Goal: Task Accomplishment & Management: Complete application form

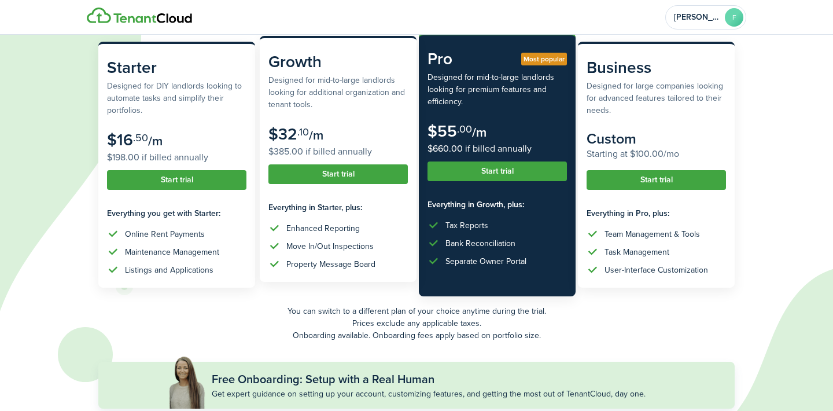
scroll to position [184, 0]
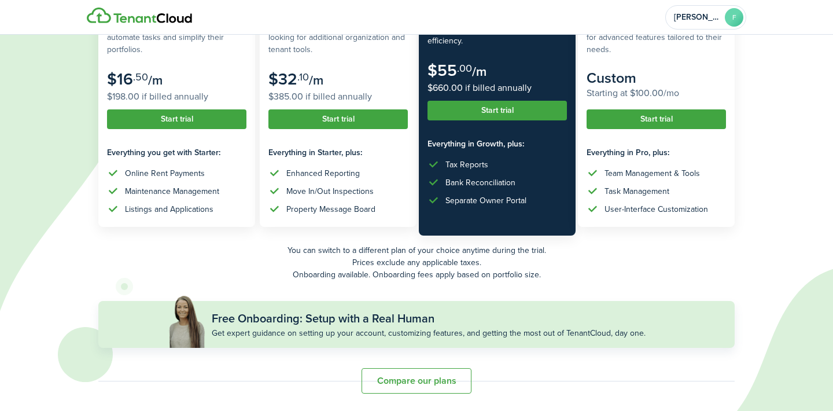
click at [400, 380] on button "Compare our plans" at bounding box center [417, 380] width 110 height 25
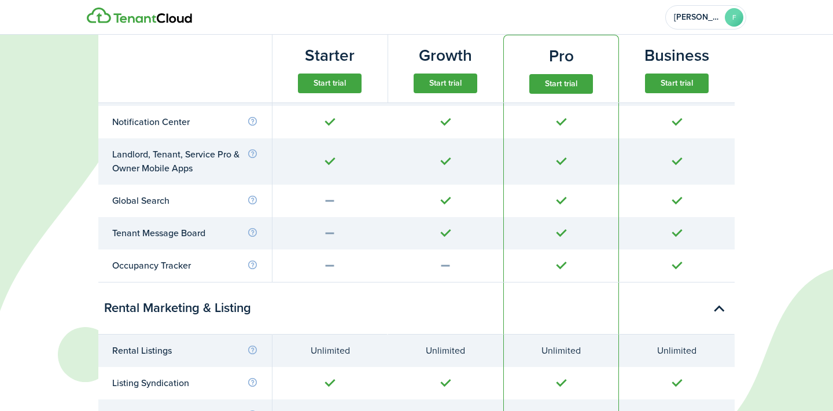
scroll to position [774, 0]
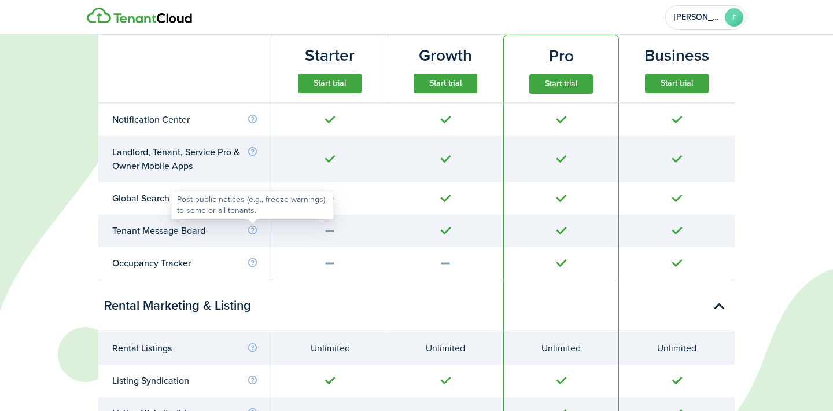
click at [253, 230] on info-icon at bounding box center [252, 230] width 11 height 10
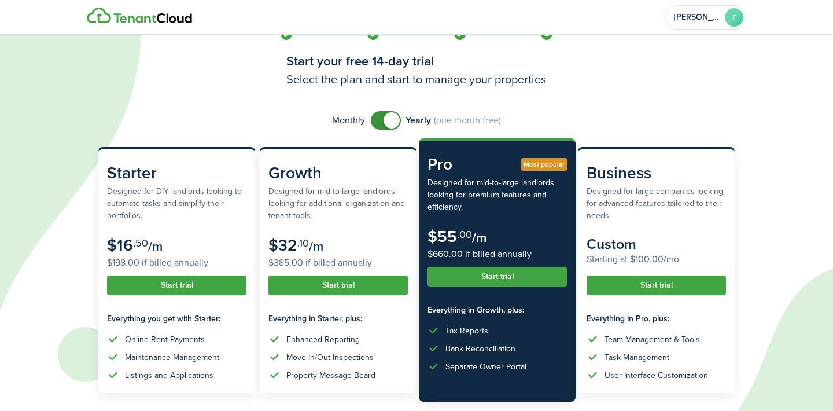
scroll to position [0, 0]
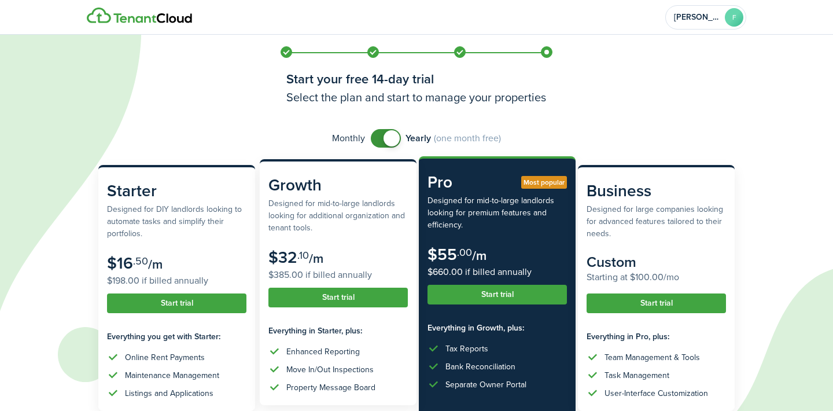
click at [341, 297] on button "Start trial" at bounding box center [338, 298] width 139 height 20
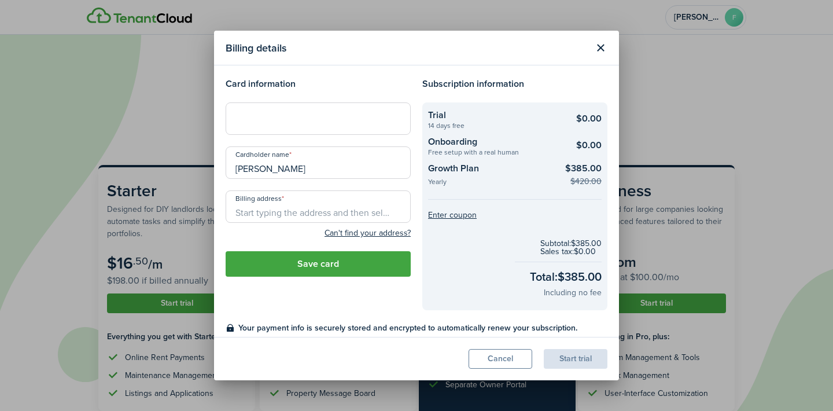
click at [304, 215] on input "Billing address" at bounding box center [318, 206] width 185 height 32
click at [317, 230] on span "[STREET_ADDRESS]" at bounding box center [281, 232] width 72 height 12
type input "[STREET_ADDRESS]"
click at [333, 270] on button "Save card" at bounding box center [318, 263] width 185 height 25
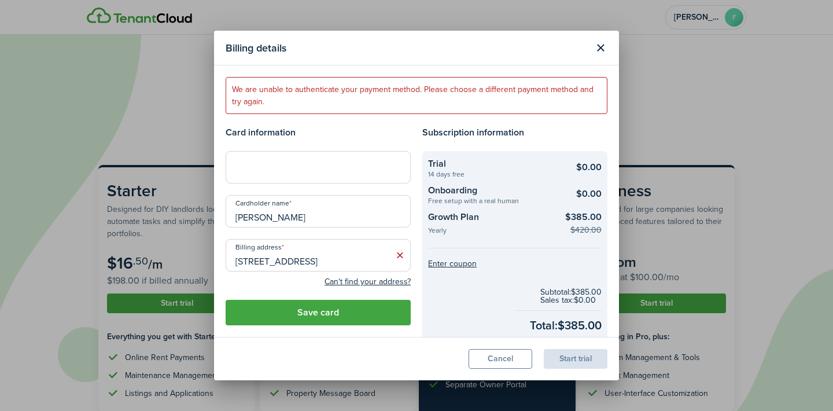
click at [287, 175] on div at bounding box center [318, 167] width 185 height 32
click at [341, 314] on button "Save card" at bounding box center [318, 312] width 185 height 25
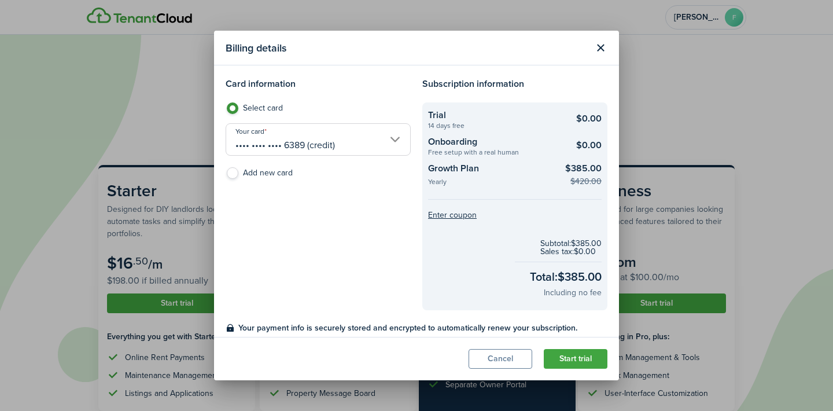
drag, startPoint x: 584, startPoint y: 359, endPoint x: 370, endPoint y: 319, distance: 217.3
click at [370, 319] on section "Billing details Card information Select card Your card •••• •••• •••• 6389 (cre…" at bounding box center [416, 206] width 405 height 350
click at [582, 358] on button "Start trial" at bounding box center [576, 359] width 64 height 20
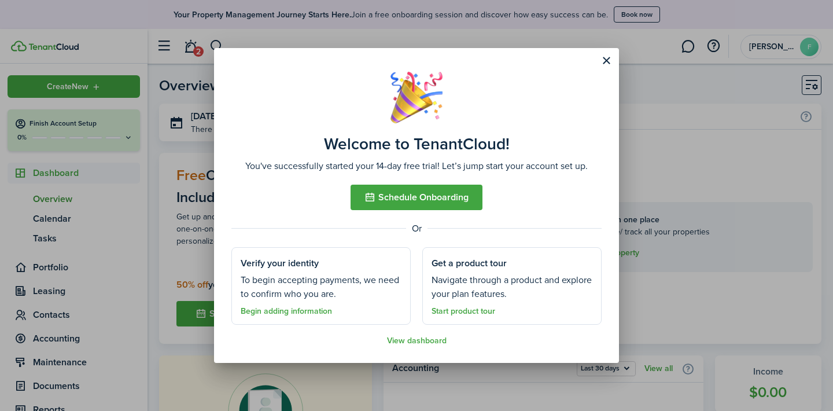
click at [608, 62] on button "Close modal" at bounding box center [607, 61] width 20 height 20
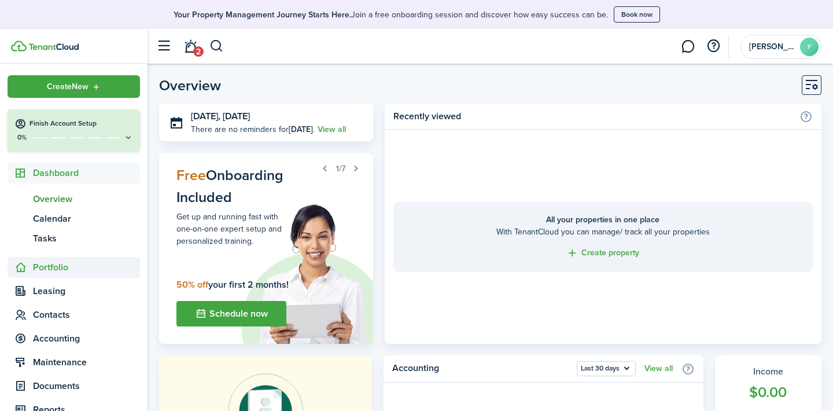
click at [67, 270] on span "Portfolio" at bounding box center [86, 267] width 107 height 14
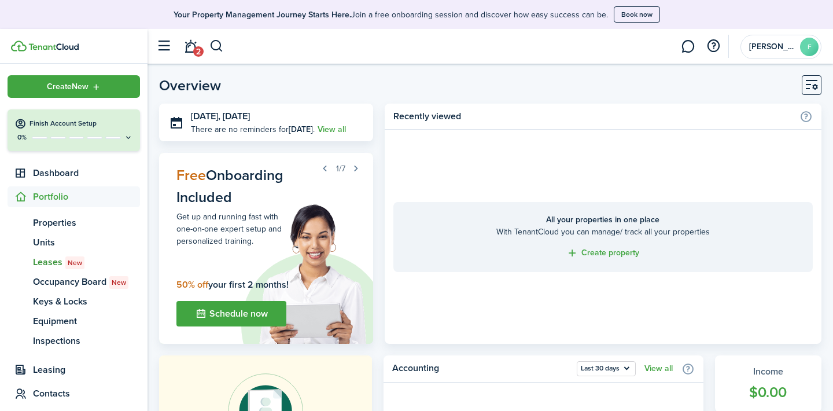
click at [42, 261] on span "Leases New" at bounding box center [86, 262] width 107 height 14
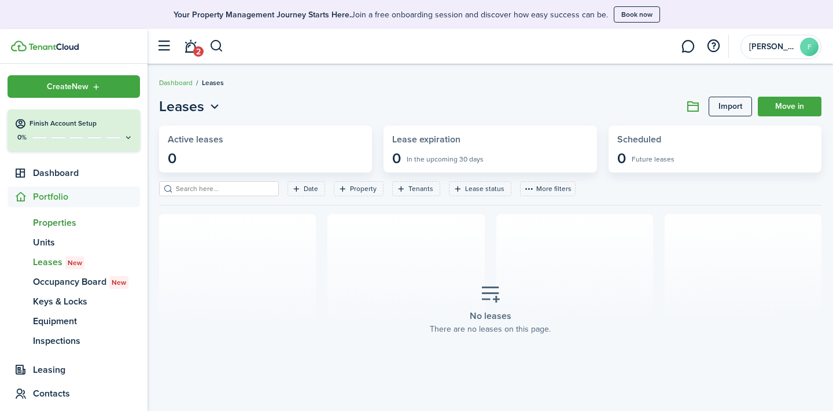
click at [56, 222] on span "Properties" at bounding box center [86, 223] width 107 height 14
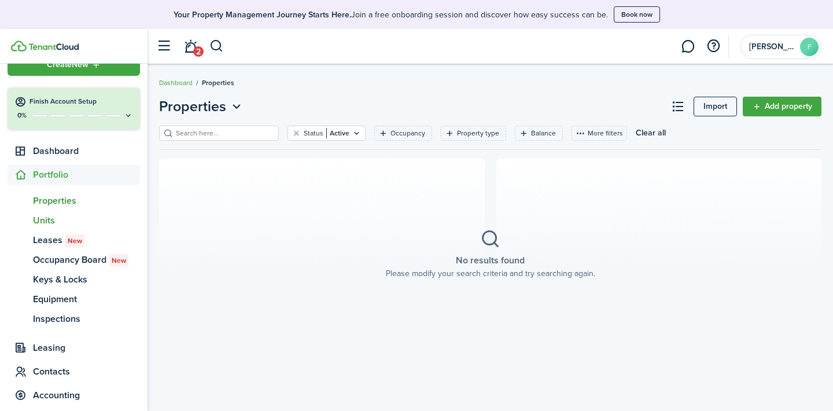
scroll to position [23, 0]
click at [41, 221] on span "Units" at bounding box center [86, 220] width 107 height 14
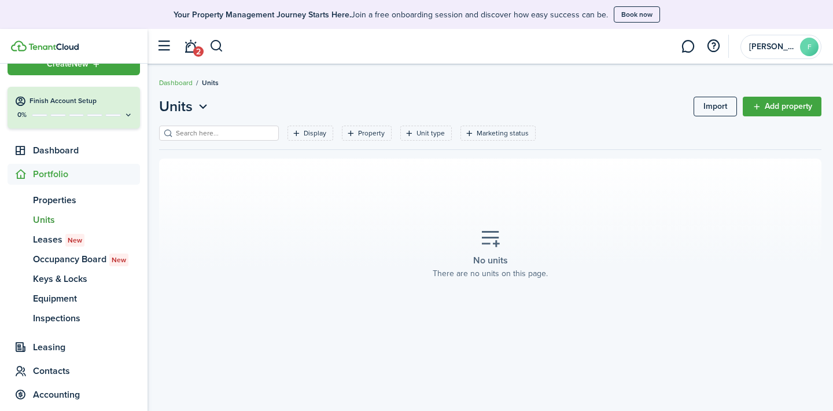
click at [771, 106] on link "Add property" at bounding box center [782, 107] width 79 height 20
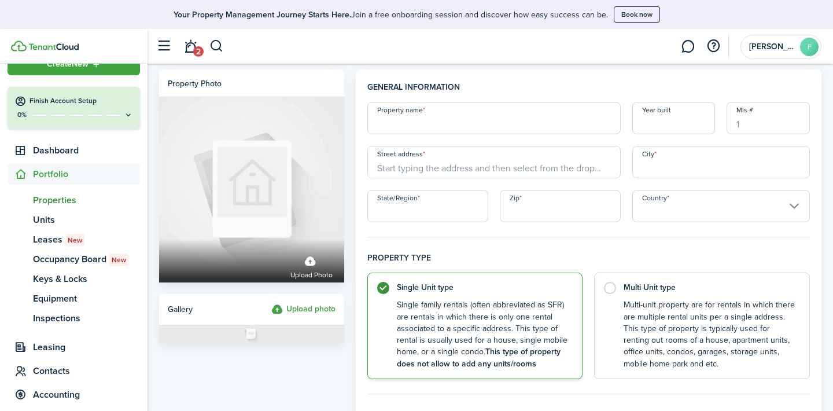
click at [454, 125] on input "Property name" at bounding box center [493, 118] width 253 height 32
click at [460, 128] on input "1317 [PERSON_NAME]" at bounding box center [493, 118] width 253 height 32
type input "1317 [PERSON_NAME]"
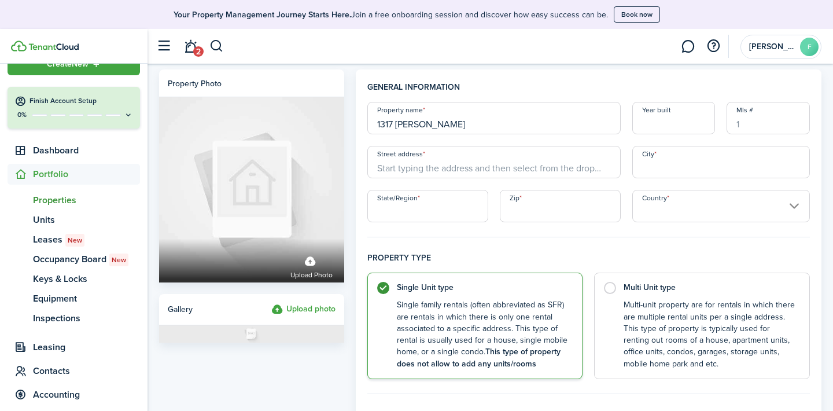
click at [409, 169] on input "Street address" at bounding box center [493, 162] width 253 height 32
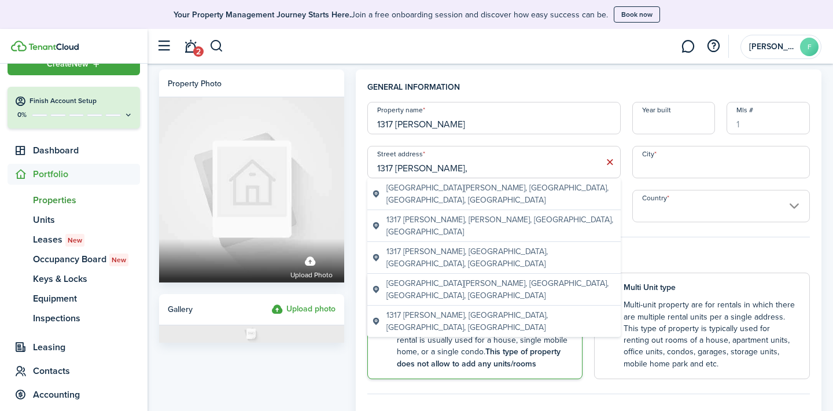
click at [411, 190] on span "[GEOGRAPHIC_DATA][PERSON_NAME], [GEOGRAPHIC_DATA], [GEOGRAPHIC_DATA], [GEOGRAPH…" at bounding box center [502, 194] width 230 height 24
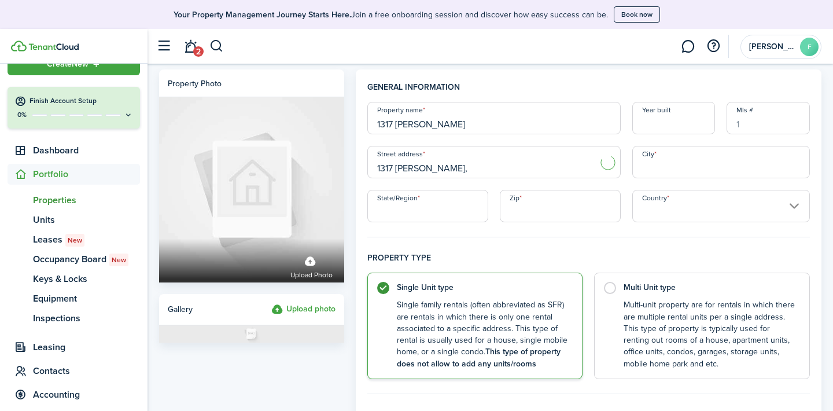
type input "1317 [PERSON_NAME]"
type input "Brookhaven"
type input "PA"
type input "19015"
type input "[GEOGRAPHIC_DATA]"
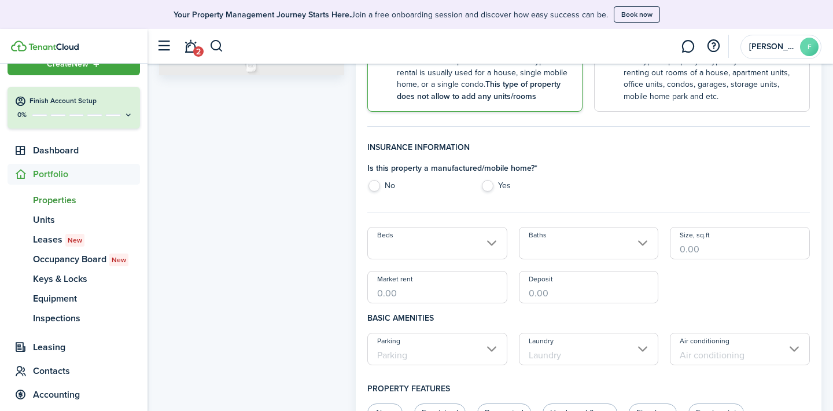
scroll to position [270, 0]
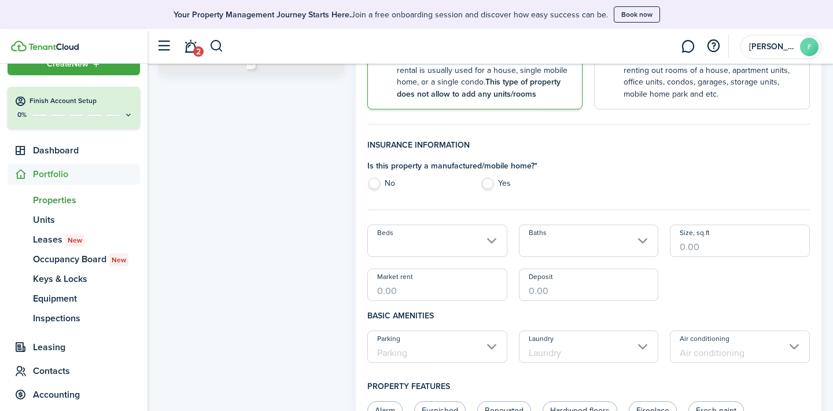
click at [377, 186] on label "No" at bounding box center [418, 186] width 102 height 17
radio input "true"
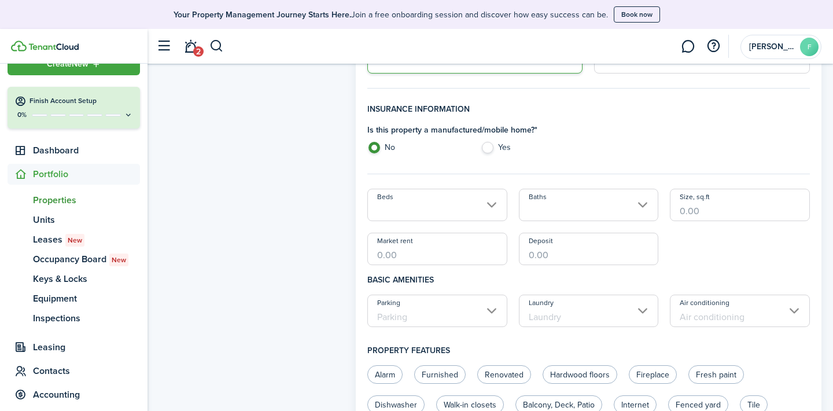
scroll to position [329, 0]
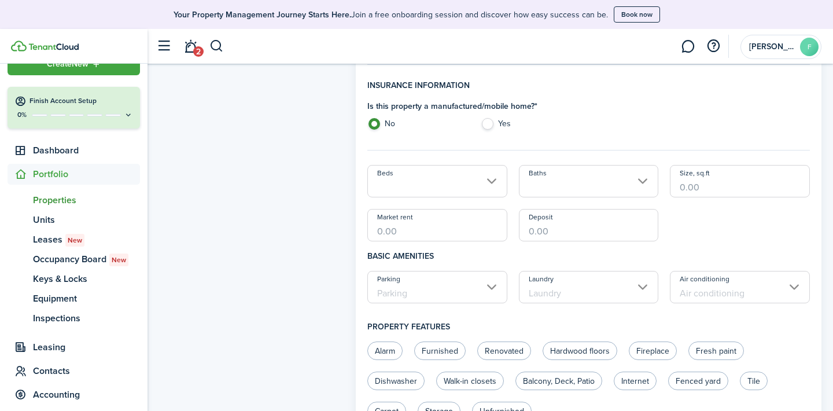
click at [493, 187] on input "Beds" at bounding box center [437, 181] width 140 height 32
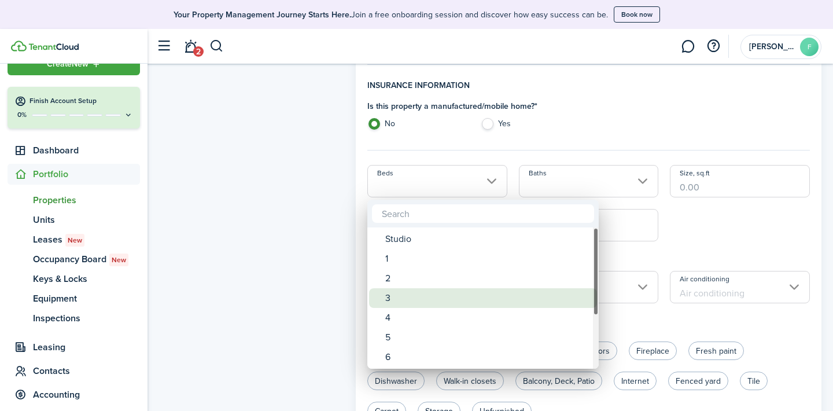
click at [399, 296] on div "3" at bounding box center [487, 298] width 205 height 20
type input "3"
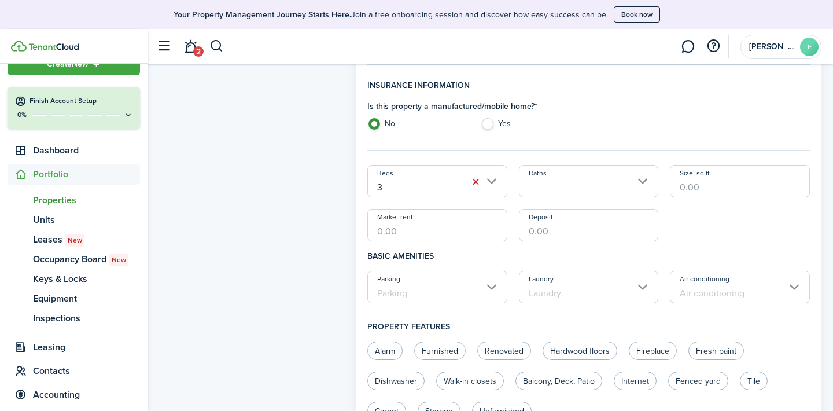
click at [578, 183] on input "Baths" at bounding box center [589, 181] width 140 height 32
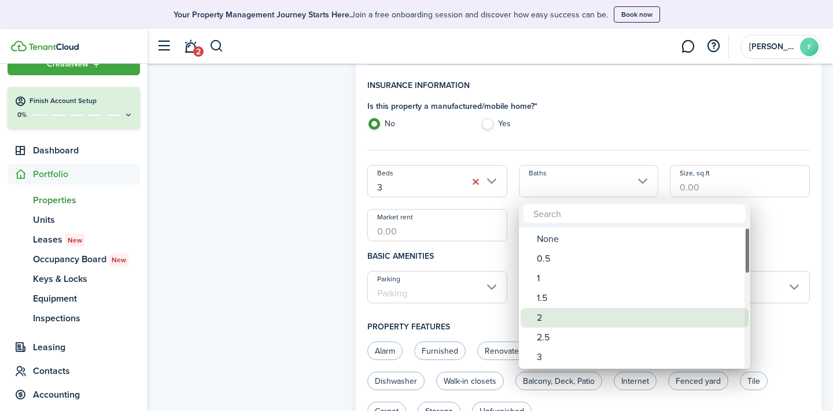
click at [567, 317] on div "2" at bounding box center [639, 318] width 205 height 20
type input "2"
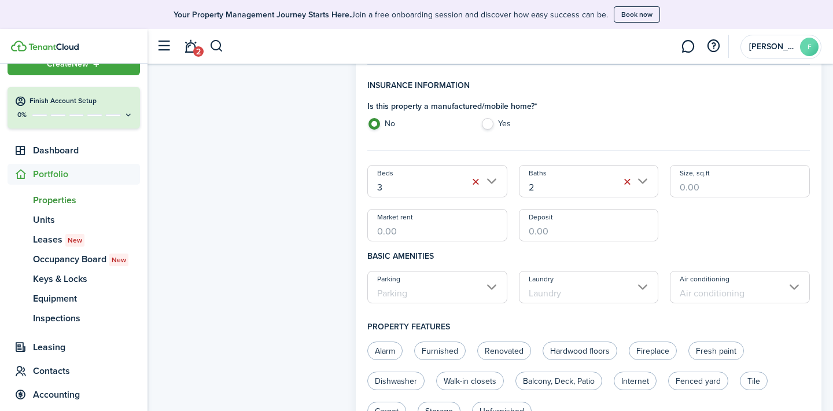
click at [740, 188] on input "Size, sq.ft" at bounding box center [740, 181] width 140 height 32
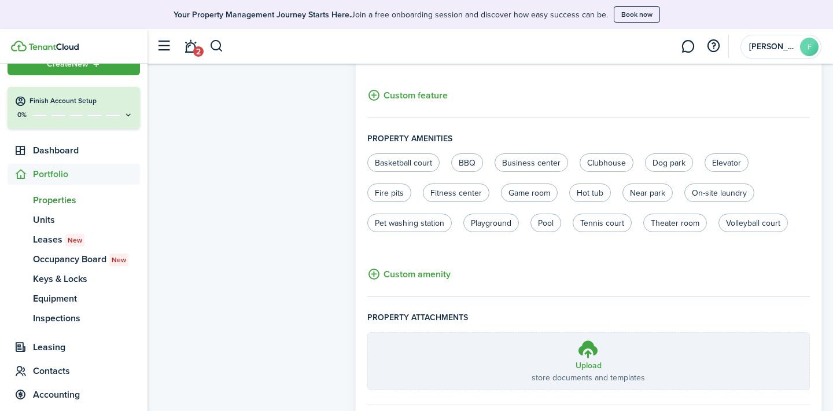
scroll to position [764, 0]
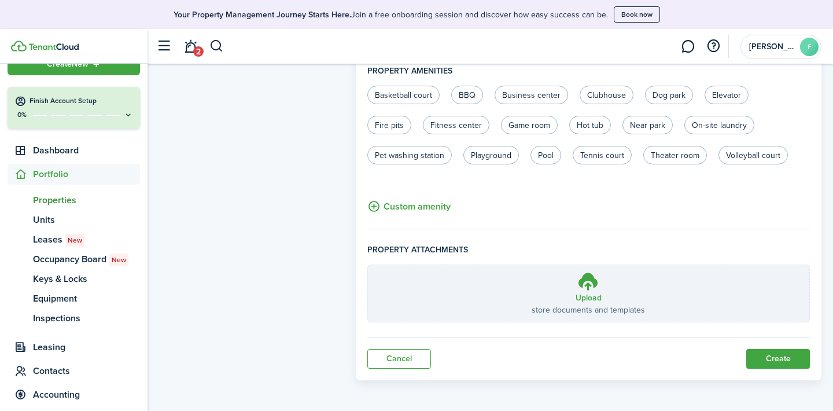
click at [771, 362] on button "Create" at bounding box center [779, 359] width 64 height 20
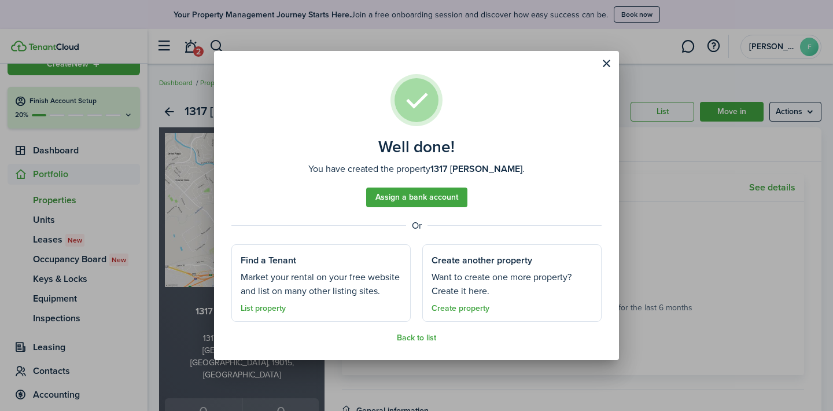
click at [435, 199] on link "Assign a bank account" at bounding box center [416, 197] width 101 height 20
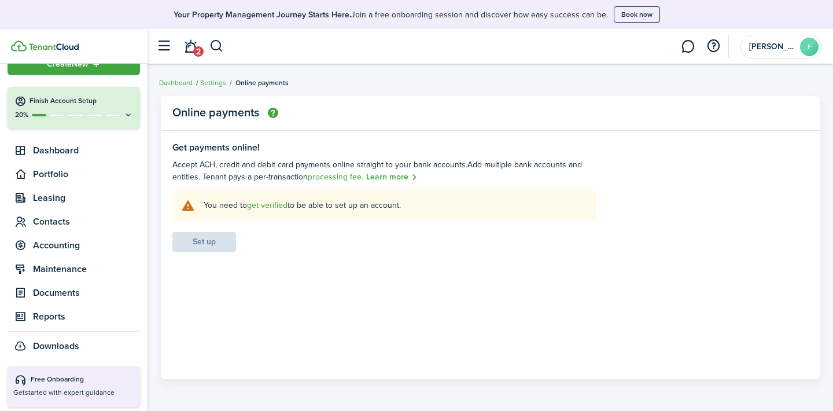
click at [398, 179] on link "Learn more" at bounding box center [392, 177] width 52 height 13
click at [60, 199] on span "Leasing" at bounding box center [86, 198] width 107 height 14
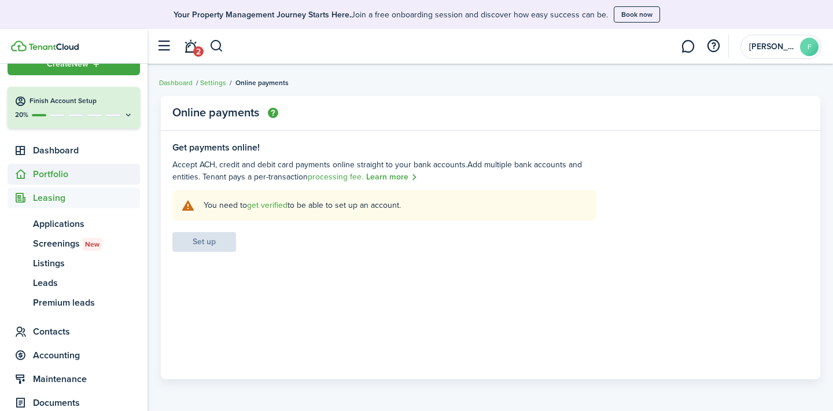
click at [64, 176] on span "Portfolio" at bounding box center [86, 174] width 107 height 14
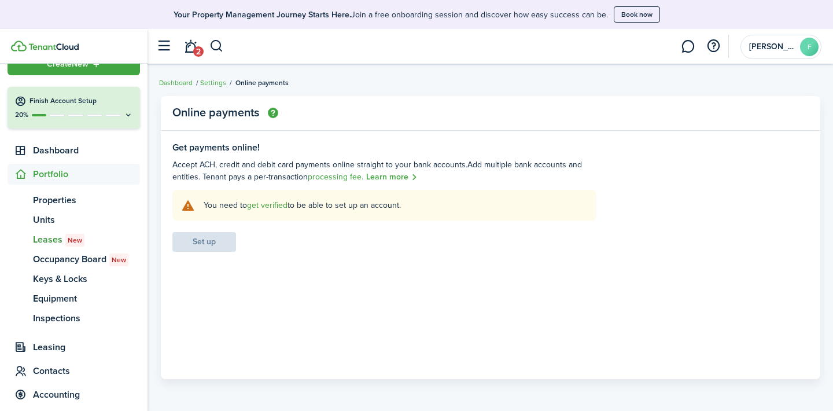
click at [45, 240] on span "Leases New" at bounding box center [86, 240] width 107 height 14
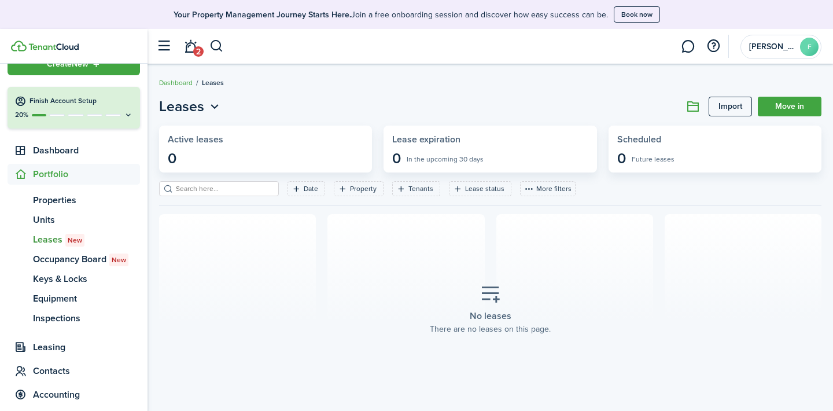
click at [451, 86] on breadcrumb "Dashboard Leases" at bounding box center [490, 77] width 663 height 27
